Goal: Information Seeking & Learning: Learn about a topic

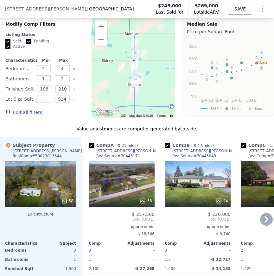
scroll to position [805, 0]
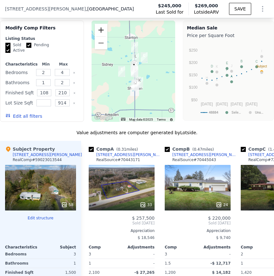
click at [105, 30] on button "Zoom in" at bounding box center [101, 30] width 13 height 13
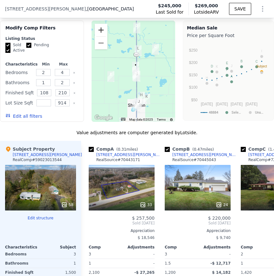
click at [105, 30] on button "Zoom in" at bounding box center [101, 30] width 13 height 13
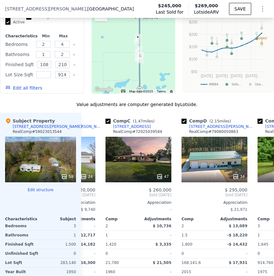
scroll to position [0, 143]
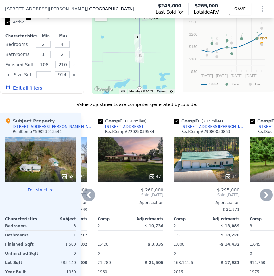
click at [204, 168] on div "34" at bounding box center [207, 160] width 66 height 46
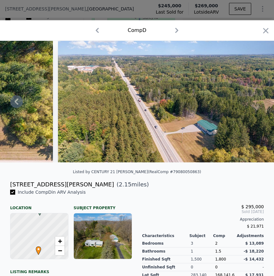
scroll to position [86, 0]
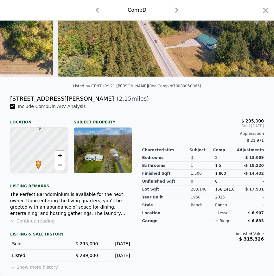
type input "1430"
type input "2184"
type input "8712"
type input "13503.6"
type input "$ 214,000"
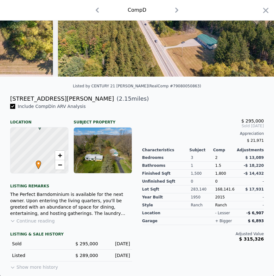
type input "-$ 7,955"
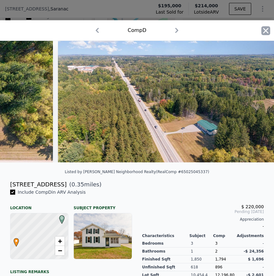
click at [262, 27] on icon "button" at bounding box center [265, 30] width 9 height 9
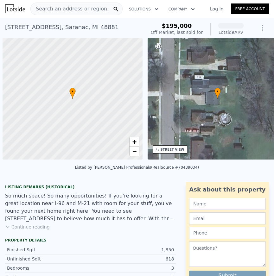
scroll to position [0, 3]
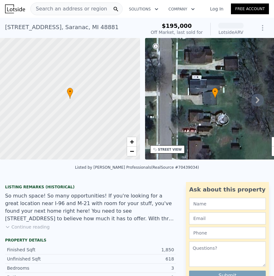
click at [75, 9] on span "Search an address or region" at bounding box center [69, 9] width 76 height 8
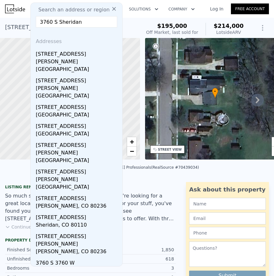
type input "3760 S Sheridan"
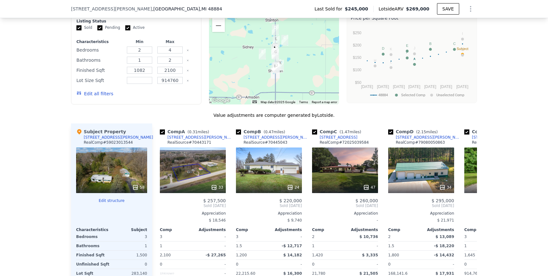
scroll to position [596, 0]
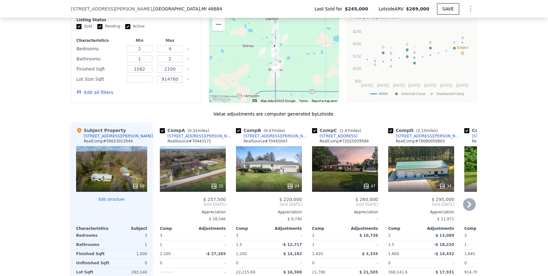
click at [273, 174] on div "47" at bounding box center [345, 169] width 66 height 46
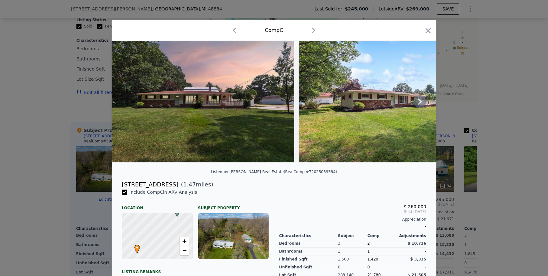
click at [273, 97] on icon at bounding box center [419, 101] width 13 height 13
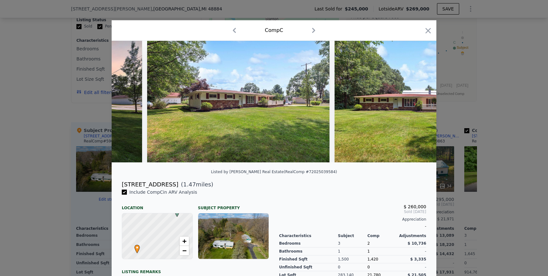
click at [273, 97] on img at bounding box center [425, 102] width 183 height 122
click at [273, 97] on icon at bounding box center [419, 101] width 13 height 13
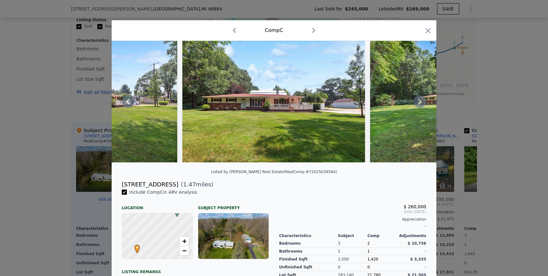
click at [273, 101] on icon at bounding box center [419, 101] width 13 height 13
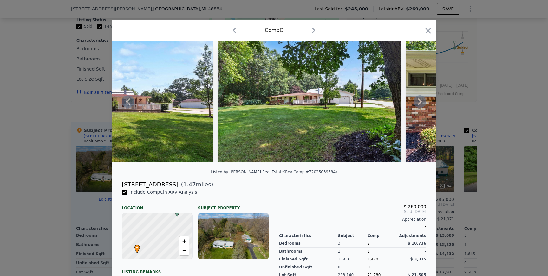
click at [273, 101] on icon at bounding box center [419, 101] width 13 height 13
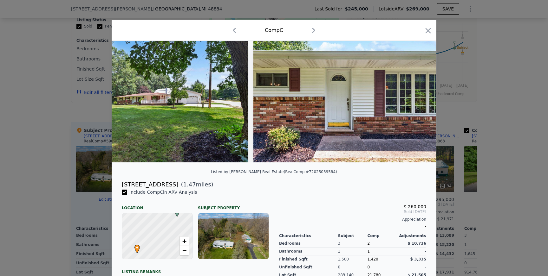
click at [273, 101] on img at bounding box center [344, 102] width 183 height 122
click at [273, 100] on icon at bounding box center [419, 101] width 13 height 13
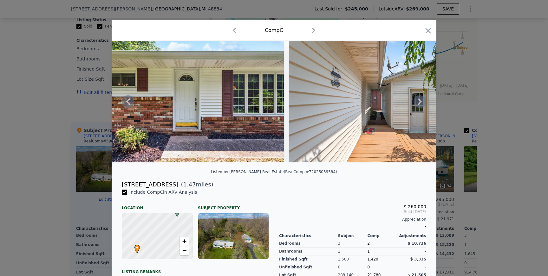
click at [273, 100] on icon at bounding box center [419, 101] width 13 height 13
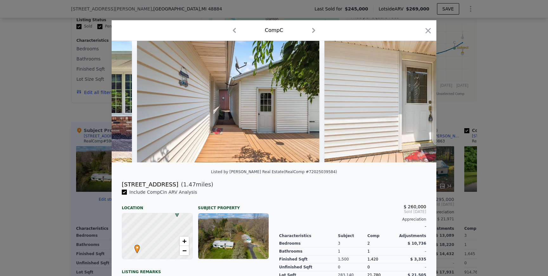
scroll to position [0, 913]
click at [273, 100] on icon at bounding box center [419, 101] width 13 height 13
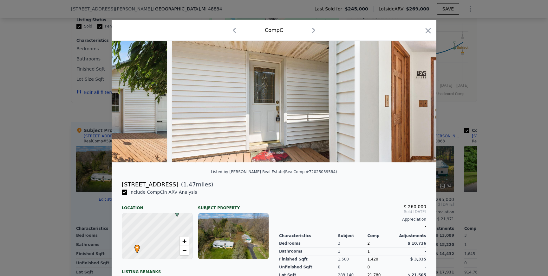
click at [273, 100] on div at bounding box center [274, 102] width 324 height 122
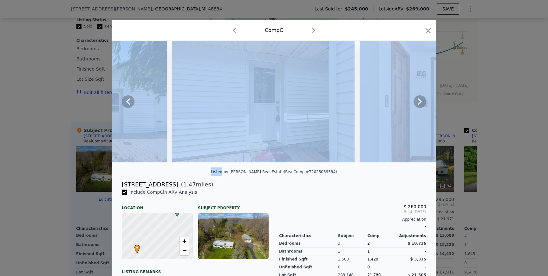
click at [273, 100] on icon at bounding box center [419, 101] width 13 height 13
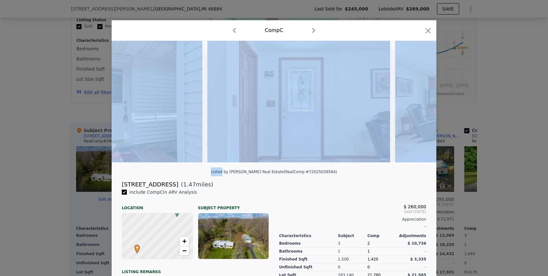
click at [273, 100] on img at bounding box center [486, 102] width 183 height 122
click at [273, 100] on icon at bounding box center [419, 101] width 13 height 13
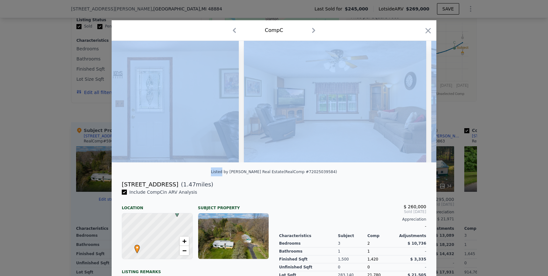
click at [273, 100] on img at bounding box center [335, 102] width 183 height 122
click at [273, 100] on img at bounding box center [334, 102] width 183 height 122
click at [273, 100] on div at bounding box center [274, 102] width 324 height 122
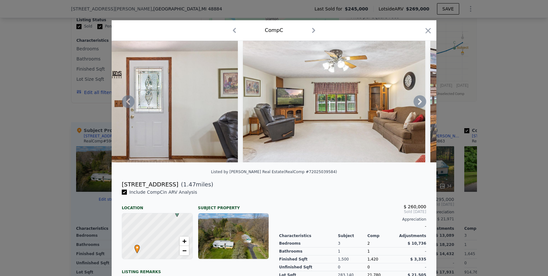
click at [273, 100] on icon at bounding box center [419, 101] width 13 height 13
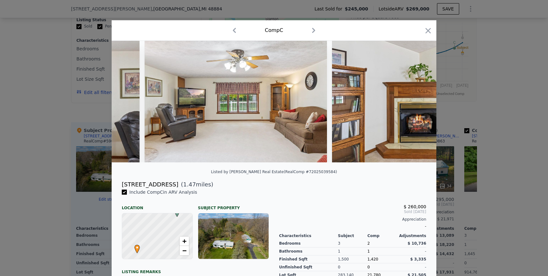
click at [273, 100] on img at bounding box center [423, 102] width 183 height 122
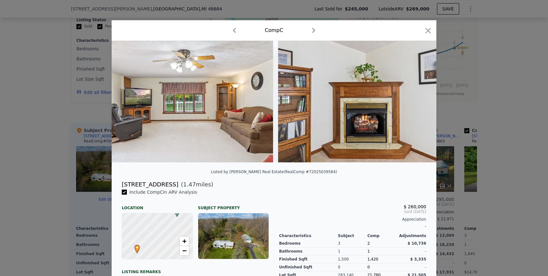
click at [273, 100] on img at bounding box center [369, 102] width 183 height 122
click at [273, 100] on icon at bounding box center [419, 101] width 13 height 13
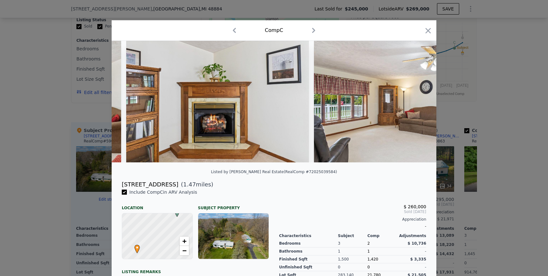
scroll to position [0, 1673]
drag, startPoint x: 358, startPoint y: 108, endPoint x: 215, endPoint y: 108, distance: 143.5
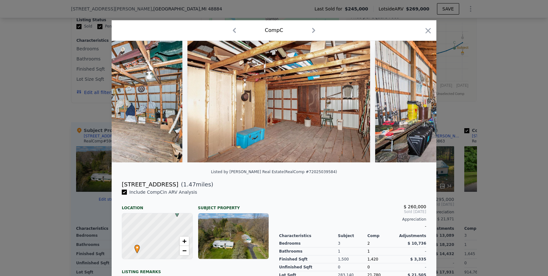
scroll to position [0, 8483]
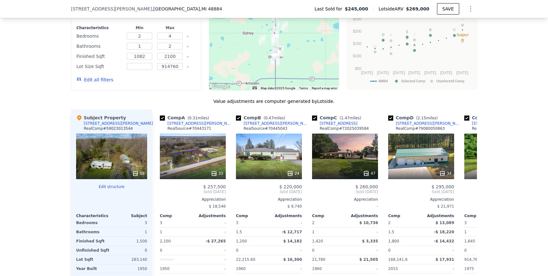
scroll to position [610, 0]
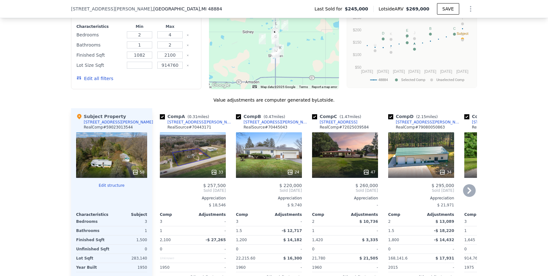
click at [273, 158] on div "47" at bounding box center [345, 155] width 66 height 46
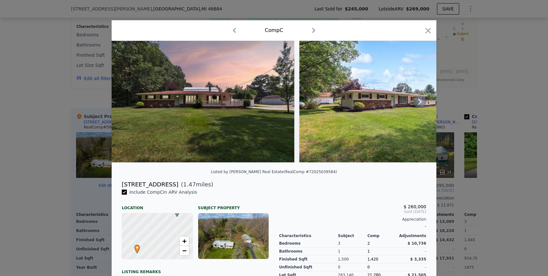
click at [273, 103] on icon at bounding box center [419, 101] width 13 height 13
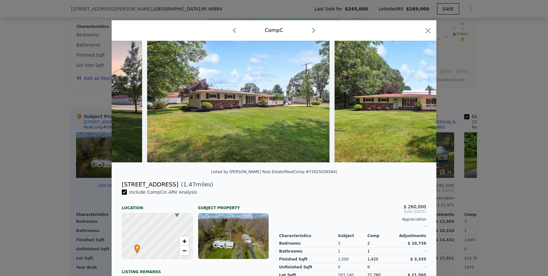
click at [273, 103] on img at bounding box center [425, 102] width 183 height 122
click at [273, 103] on icon at bounding box center [419, 101] width 13 height 13
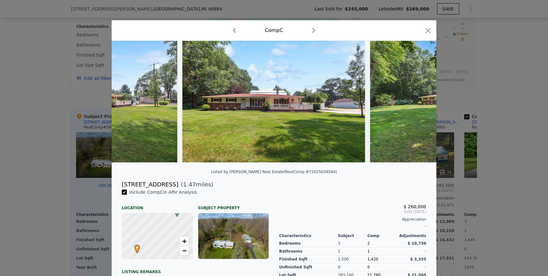
click at [273, 103] on img at bounding box center [461, 102] width 183 height 122
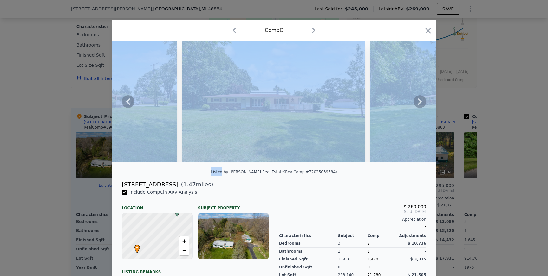
click at [273, 103] on icon at bounding box center [419, 101] width 13 height 13
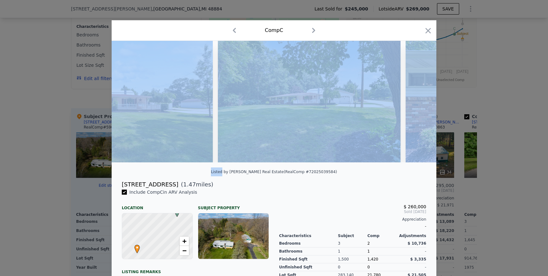
click at [273, 106] on div at bounding box center [274, 102] width 324 height 122
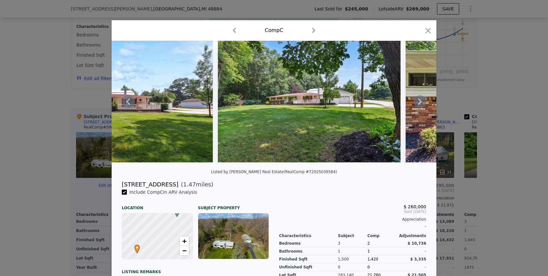
click at [273, 104] on icon at bounding box center [420, 102] width 4 height 6
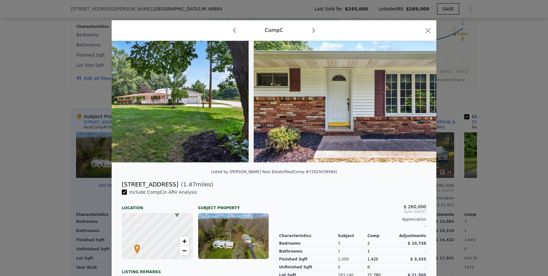
scroll to position [0, 608]
click at [273, 101] on icon at bounding box center [420, 102] width 4 height 6
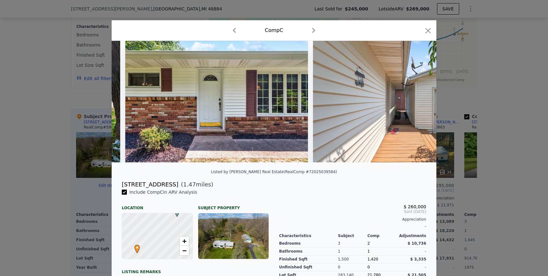
click at [273, 101] on div at bounding box center [274, 102] width 324 height 122
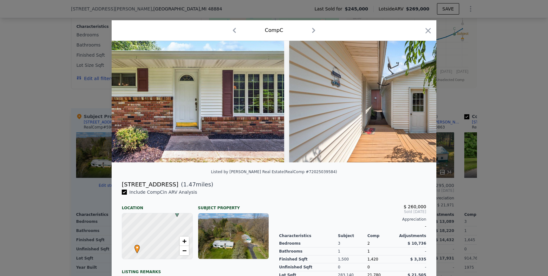
click at [273, 101] on img at bounding box center [380, 102] width 183 height 122
click at [273, 101] on icon at bounding box center [420, 102] width 4 height 6
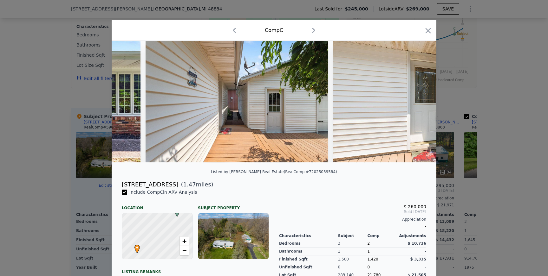
click at [273, 101] on img at bounding box center [424, 102] width 183 height 122
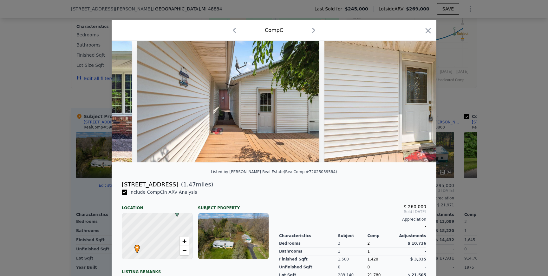
click at [273, 101] on img at bounding box center [415, 102] width 183 height 122
click at [273, 101] on icon at bounding box center [420, 102] width 4 height 6
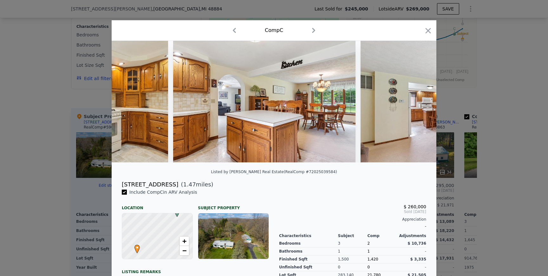
scroll to position [0, 2942]
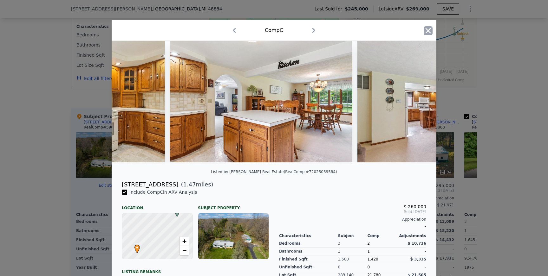
click at [273, 31] on icon "button" at bounding box center [427, 30] width 9 height 9
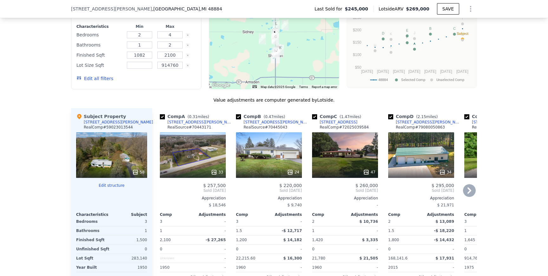
click at [273, 158] on div "34" at bounding box center [421, 155] width 66 height 46
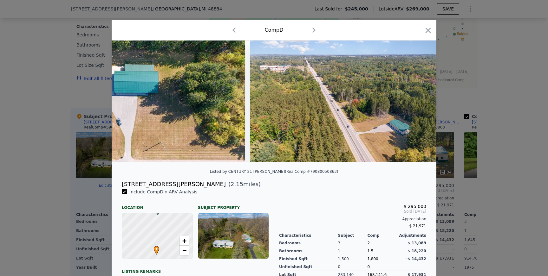
scroll to position [0, 6148]
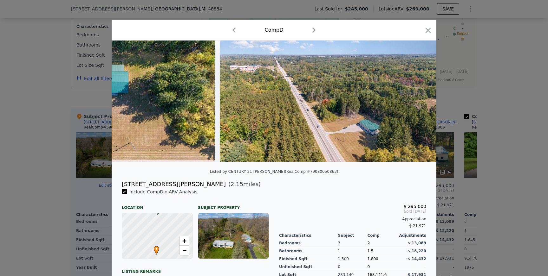
click at [273, 79] on div at bounding box center [274, 138] width 548 height 276
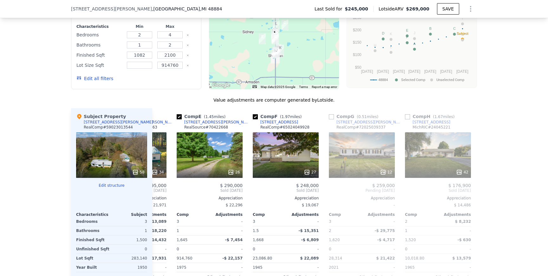
scroll to position [0, 289]
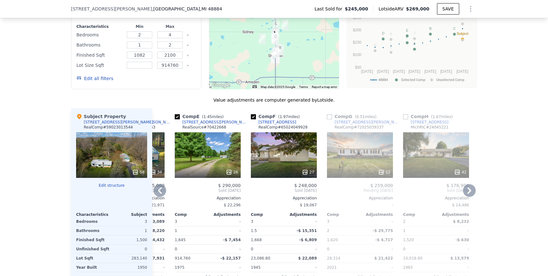
click at [273, 156] on div "27" at bounding box center [284, 155] width 66 height 46
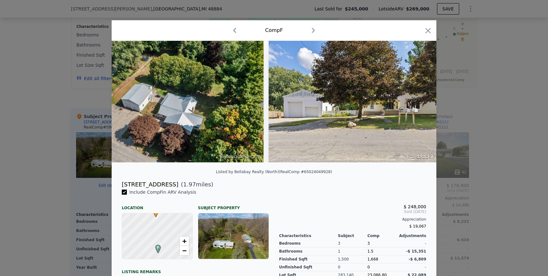
scroll to position [0, 3781]
click at [273, 27] on icon "button" at bounding box center [427, 30] width 9 height 9
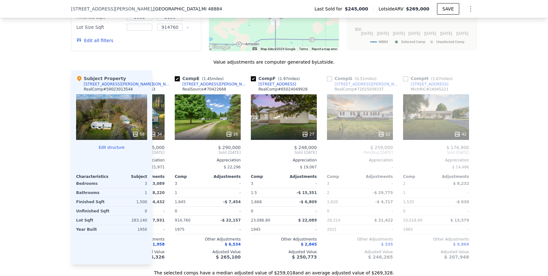
scroll to position [647, 0]
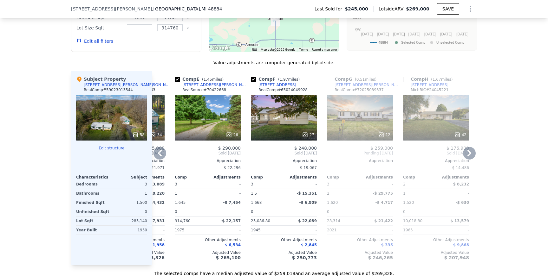
click at [156, 151] on icon at bounding box center [159, 153] width 13 height 13
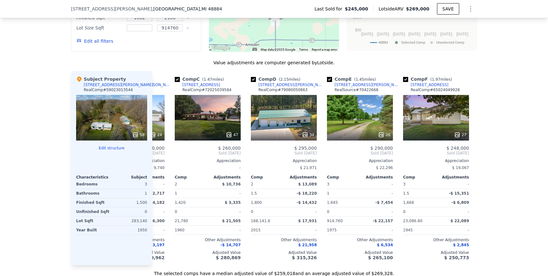
scroll to position [0, 137]
click at [161, 153] on icon at bounding box center [159, 153] width 13 height 13
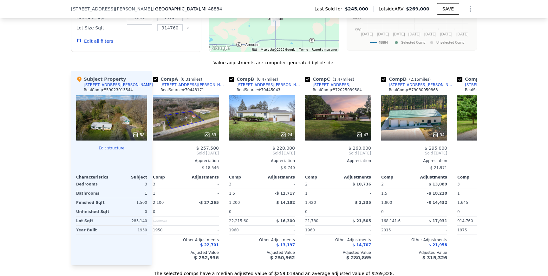
scroll to position [0, 0]
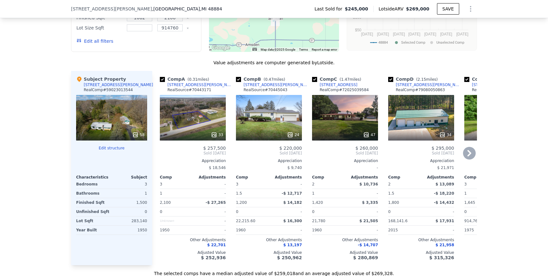
click at [273, 156] on icon at bounding box center [469, 153] width 13 height 13
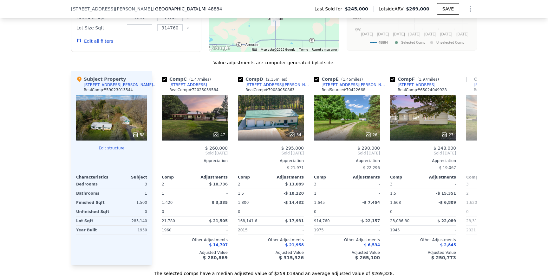
scroll to position [0, 152]
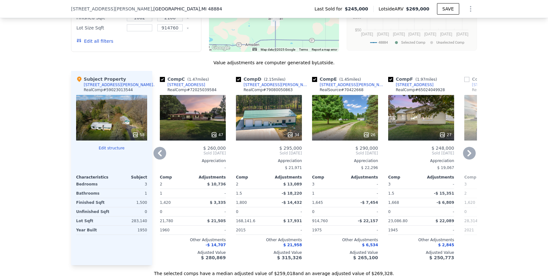
click at [273, 119] on div "26" at bounding box center [345, 118] width 66 height 46
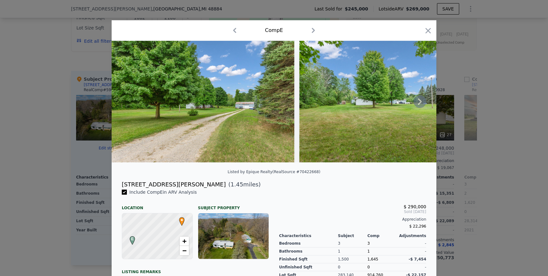
drag, startPoint x: 287, startPoint y: 114, endPoint x: 427, endPoint y: 90, distance: 142.4
click at [273, 97] on icon at bounding box center [419, 101] width 13 height 13
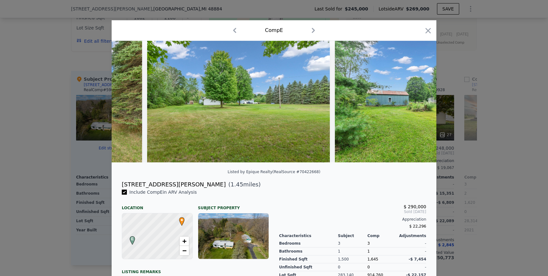
click at [273, 97] on img at bounding box center [426, 102] width 183 height 122
click at [273, 98] on icon at bounding box center [419, 101] width 13 height 13
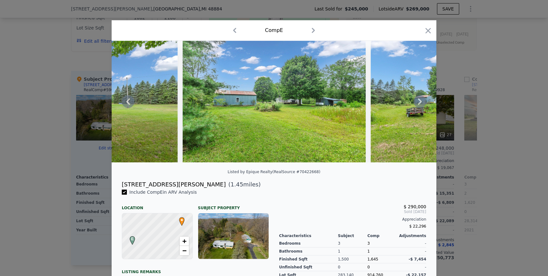
click at [273, 101] on icon at bounding box center [419, 101] width 13 height 13
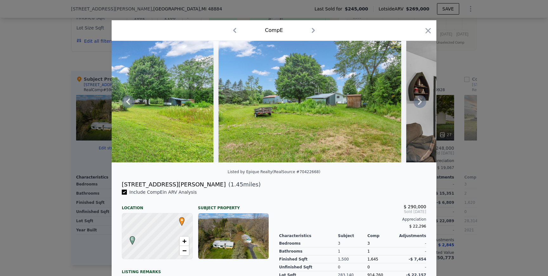
click at [273, 100] on icon at bounding box center [419, 101] width 13 height 13
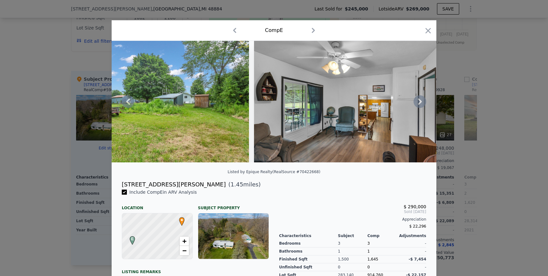
click at [273, 96] on icon at bounding box center [419, 101] width 13 height 13
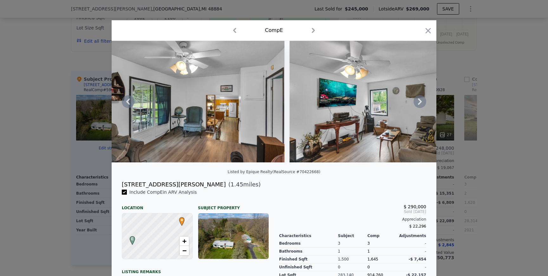
click at [273, 102] on icon at bounding box center [419, 101] width 13 height 13
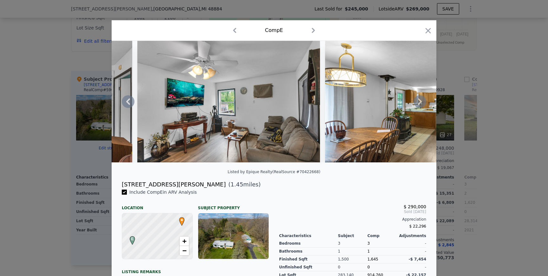
click at [273, 101] on icon at bounding box center [419, 101] width 13 height 13
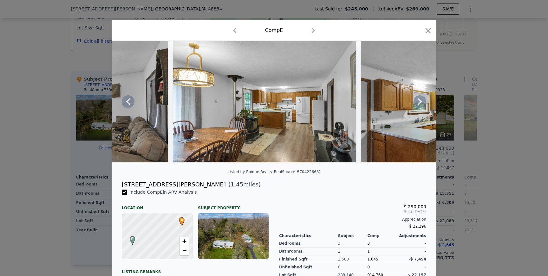
click at [273, 103] on icon at bounding box center [419, 101] width 13 height 13
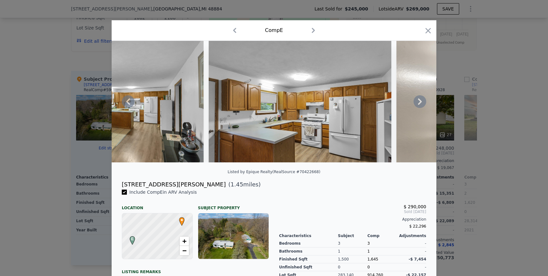
click at [273, 102] on icon at bounding box center [419, 101] width 13 height 13
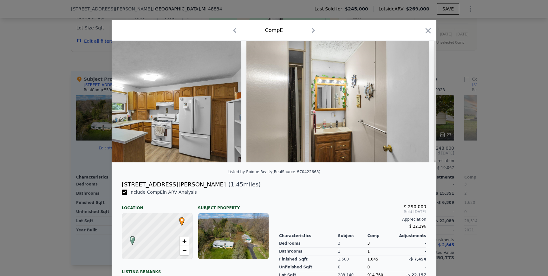
scroll to position [0, 1369]
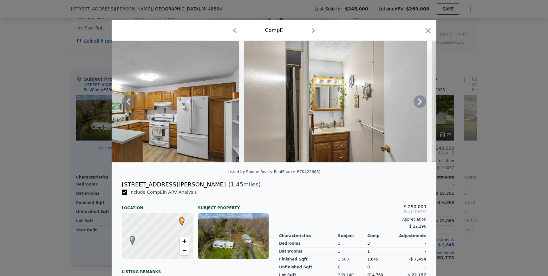
click at [273, 103] on icon at bounding box center [419, 101] width 13 height 13
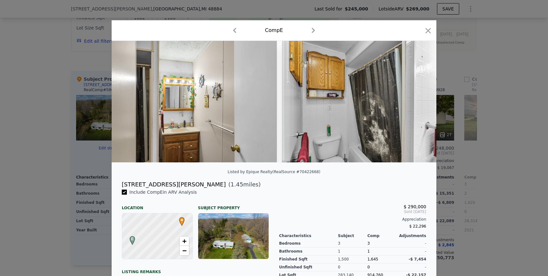
scroll to position [0, 1521]
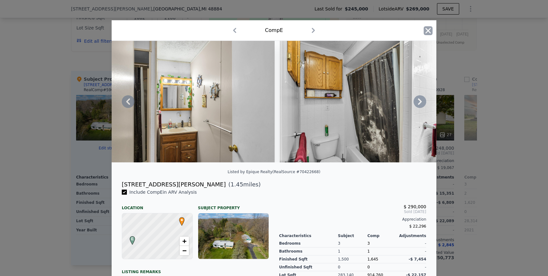
click at [273, 32] on icon "button" at bounding box center [427, 30] width 5 height 5
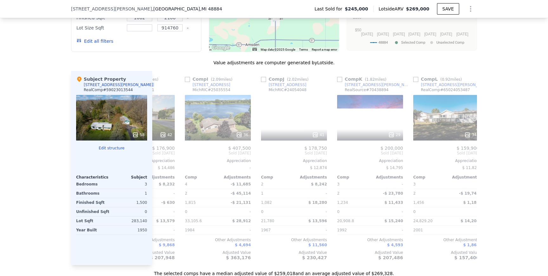
scroll to position [0, 603]
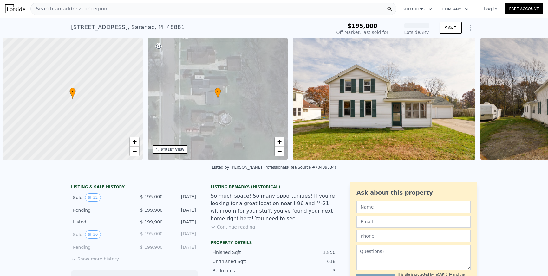
scroll to position [0, 3]
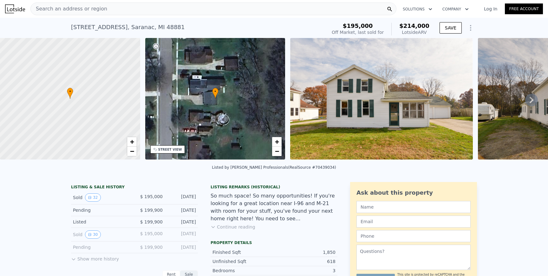
click at [122, 10] on div "Search an address or region" at bounding box center [213, 9] width 366 height 13
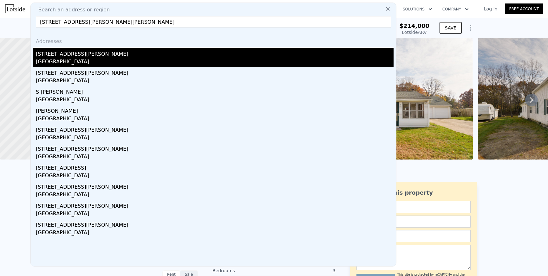
type input "[STREET_ADDRESS][PERSON_NAME][PERSON_NAME]"
click at [70, 59] on div "Montcalm County, MI 48884" at bounding box center [214, 62] width 357 height 9
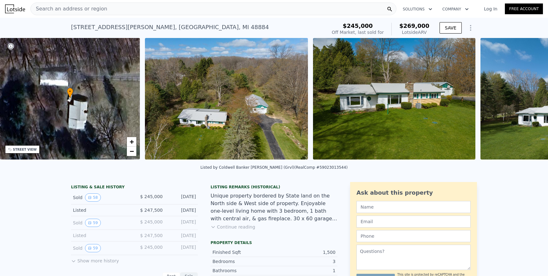
scroll to position [0, 147]
click at [393, 82] on img at bounding box center [394, 99] width 163 height 122
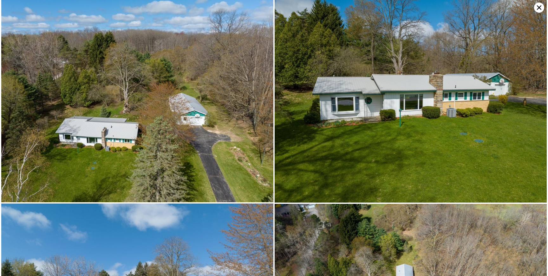
scroll to position [0, 0]
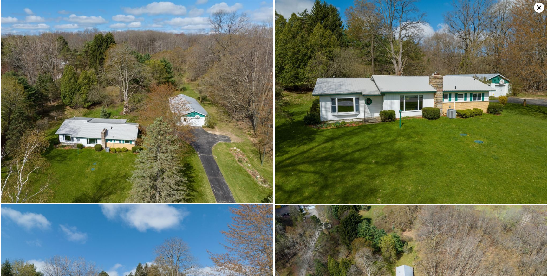
click at [537, 7] on icon at bounding box center [539, 8] width 10 height 10
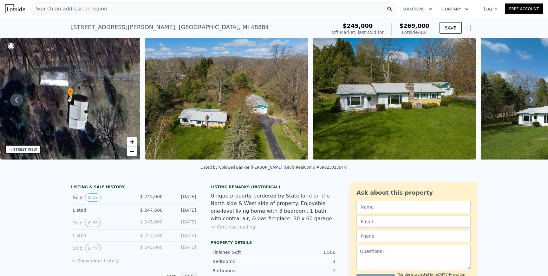
drag, startPoint x: 199, startPoint y: 195, endPoint x: 146, endPoint y: 196, distance: 52.9
copy div "245,000 Jun 22, 2023"
click at [242, 228] on button "Continue reading" at bounding box center [232, 227] width 45 height 6
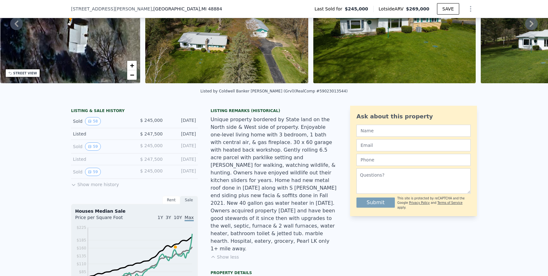
scroll to position [76, 0]
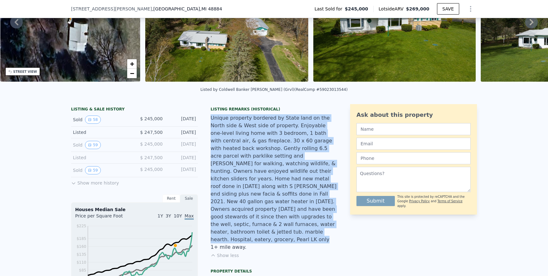
drag, startPoint x: 311, startPoint y: 226, endPoint x: 210, endPoint y: 119, distance: 147.0
click at [210, 119] on div "Unique property bordered by State land on the North side & West side of propert…" at bounding box center [273, 182] width 127 height 137
copy div "Unique property bordered by State land on the North side & West side of propert…"
click at [93, 183] on button "Show more history" at bounding box center [95, 181] width 48 height 9
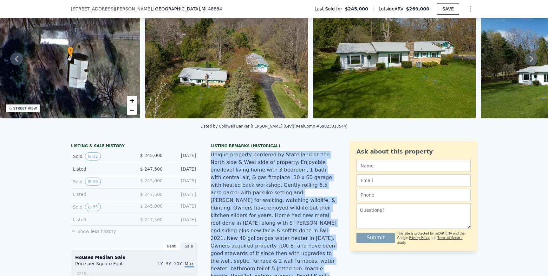
scroll to position [0, 0]
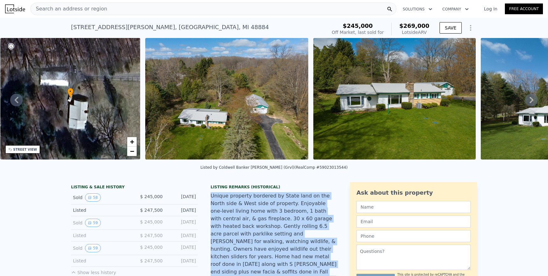
click at [109, 9] on div "Search an address or region" at bounding box center [213, 9] width 366 height 13
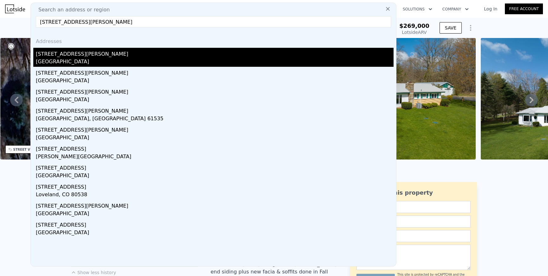
type input "4421 S SHERIDAN RD"
click at [80, 60] on div "Montcalm County, MI 48884" at bounding box center [214, 62] width 357 height 9
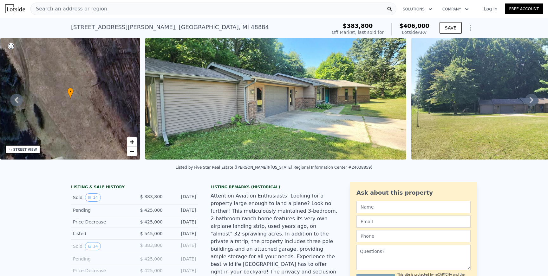
drag, startPoint x: 289, startPoint y: 110, endPoint x: 485, endPoint y: 99, distance: 196.2
click at [534, 98] on icon at bounding box center [531, 100] width 13 height 13
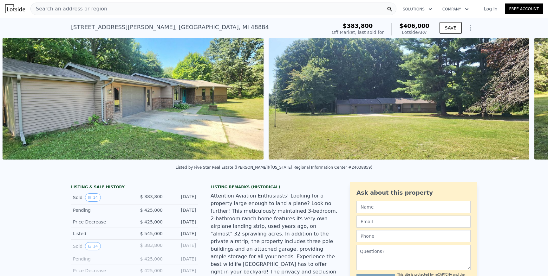
click at [534, 98] on div "• + − • + − STREET VIEW Loading... SATELLITE VIEW" at bounding box center [274, 100] width 548 height 124
click at [534, 98] on icon at bounding box center [531, 100] width 13 height 13
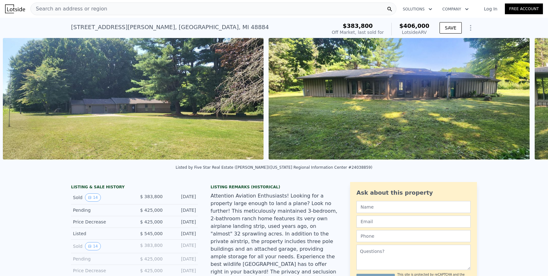
click at [532, 100] on icon at bounding box center [531, 100] width 4 height 6
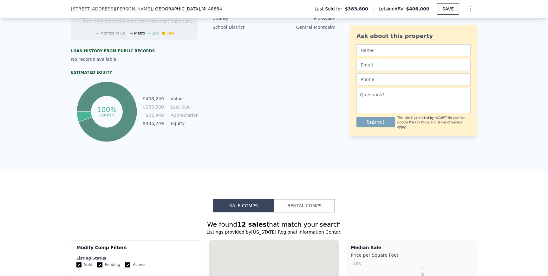
scroll to position [486, 0]
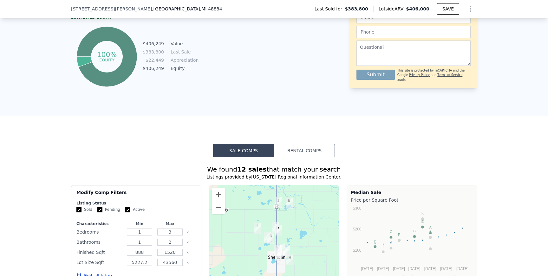
type input "2"
type input "4"
type input "1082"
type input "2100"
type input "914760"
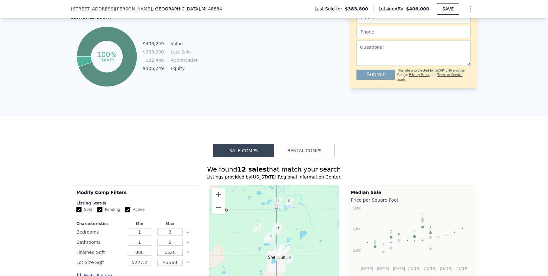
checkbox input "false"
type input "$ 269,000"
type input "-$ 9,043"
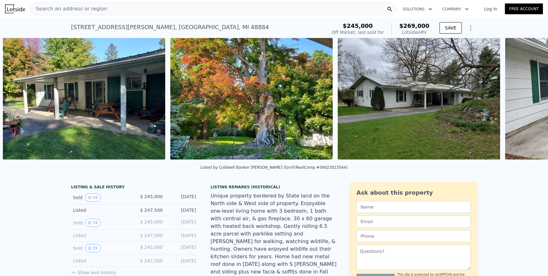
scroll to position [0, 2277]
click at [143, 81] on img at bounding box center [84, 99] width 162 height 122
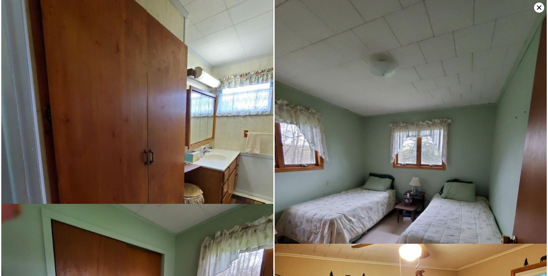
scroll to position [4631, 0]
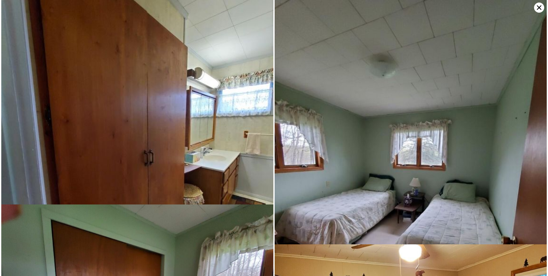
click at [536, 7] on icon at bounding box center [539, 8] width 10 height 10
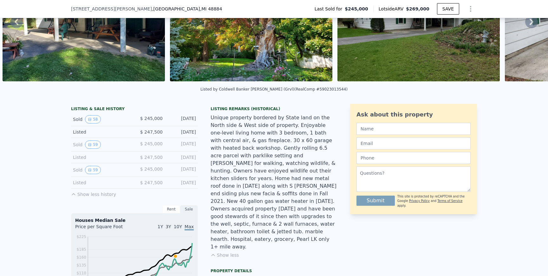
scroll to position [78, 0]
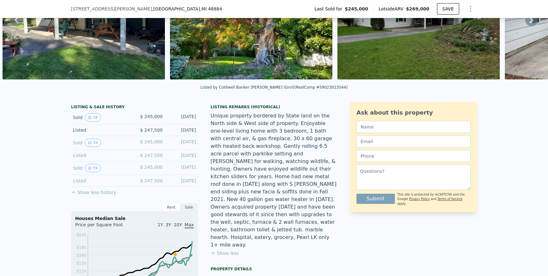
click at [152, 7] on span ", Montcalm County , MI 48884" at bounding box center [187, 9] width 70 height 6
click at [101, 7] on span "[STREET_ADDRESS][PERSON_NAME]" at bounding box center [111, 9] width 81 height 6
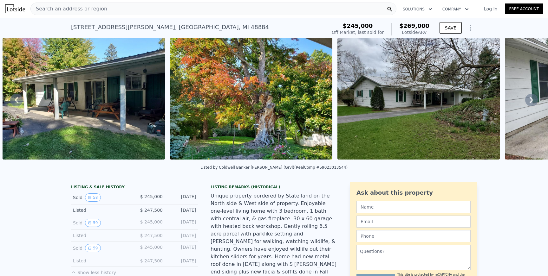
click at [86, 12] on span "Search an address or region" at bounding box center [69, 9] width 76 height 8
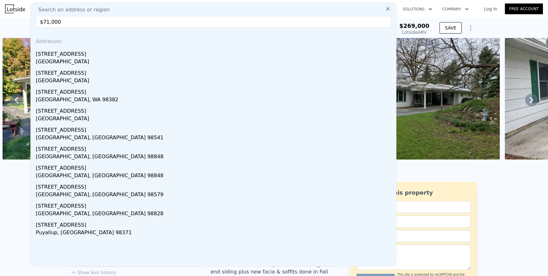
click at [77, 18] on input "$71,000" at bounding box center [213, 21] width 355 height 11
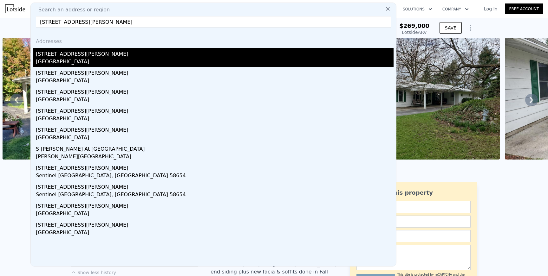
type input "864 elliott st se"
click at [86, 60] on div "Grand Rapids, MI 49507" at bounding box center [214, 62] width 357 height 9
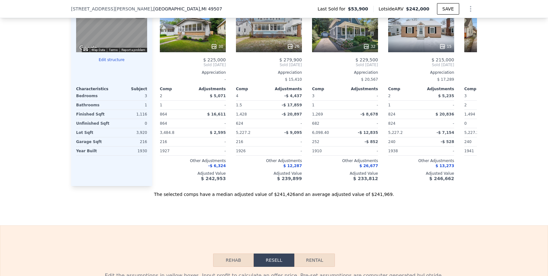
scroll to position [601, 0]
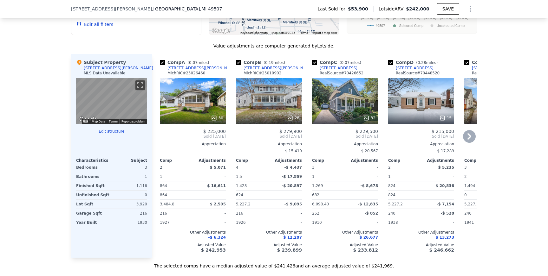
click at [467, 135] on icon at bounding box center [469, 136] width 4 height 6
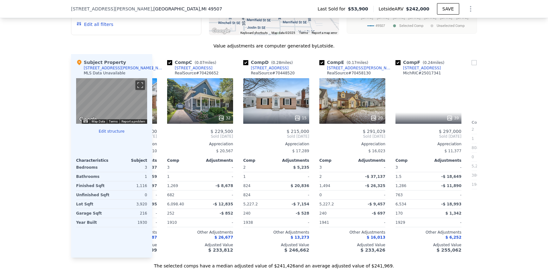
scroll to position [0, 152]
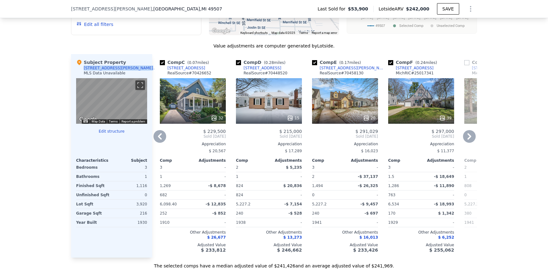
drag, startPoint x: 84, startPoint y: 68, endPoint x: 116, endPoint y: 68, distance: 32.3
click at [116, 68] on div "Subject Property 864 Elliott St SE MLS Data Unavailable" at bounding box center [111, 68] width 71 height 19
copy div "864 Elliott St SE"
